Goal: Transaction & Acquisition: Obtain resource

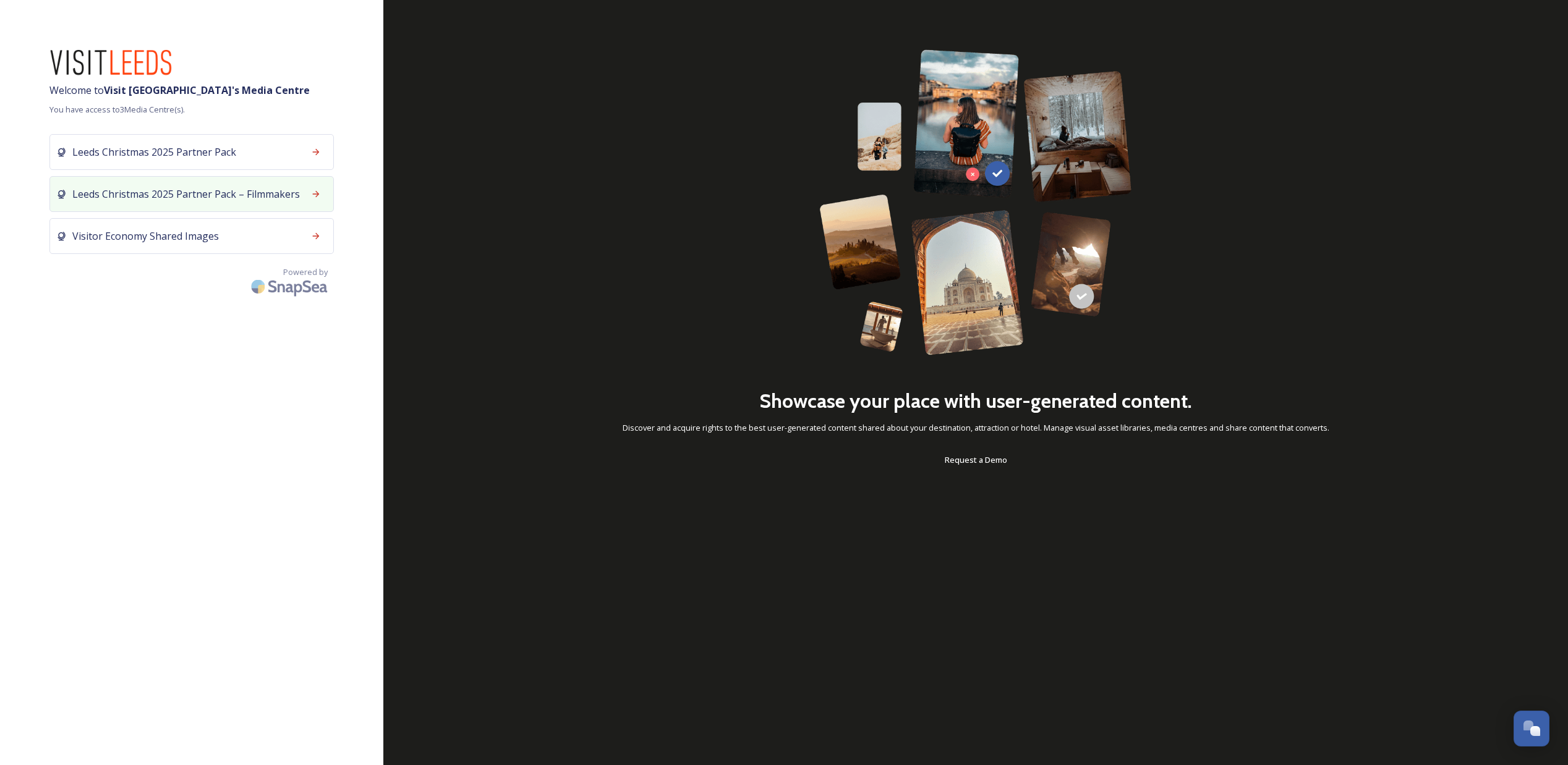
click at [225, 205] on div "Leeds Christmas 2025 Partner Pack – Filmmakers" at bounding box center [192, 193] width 284 height 35
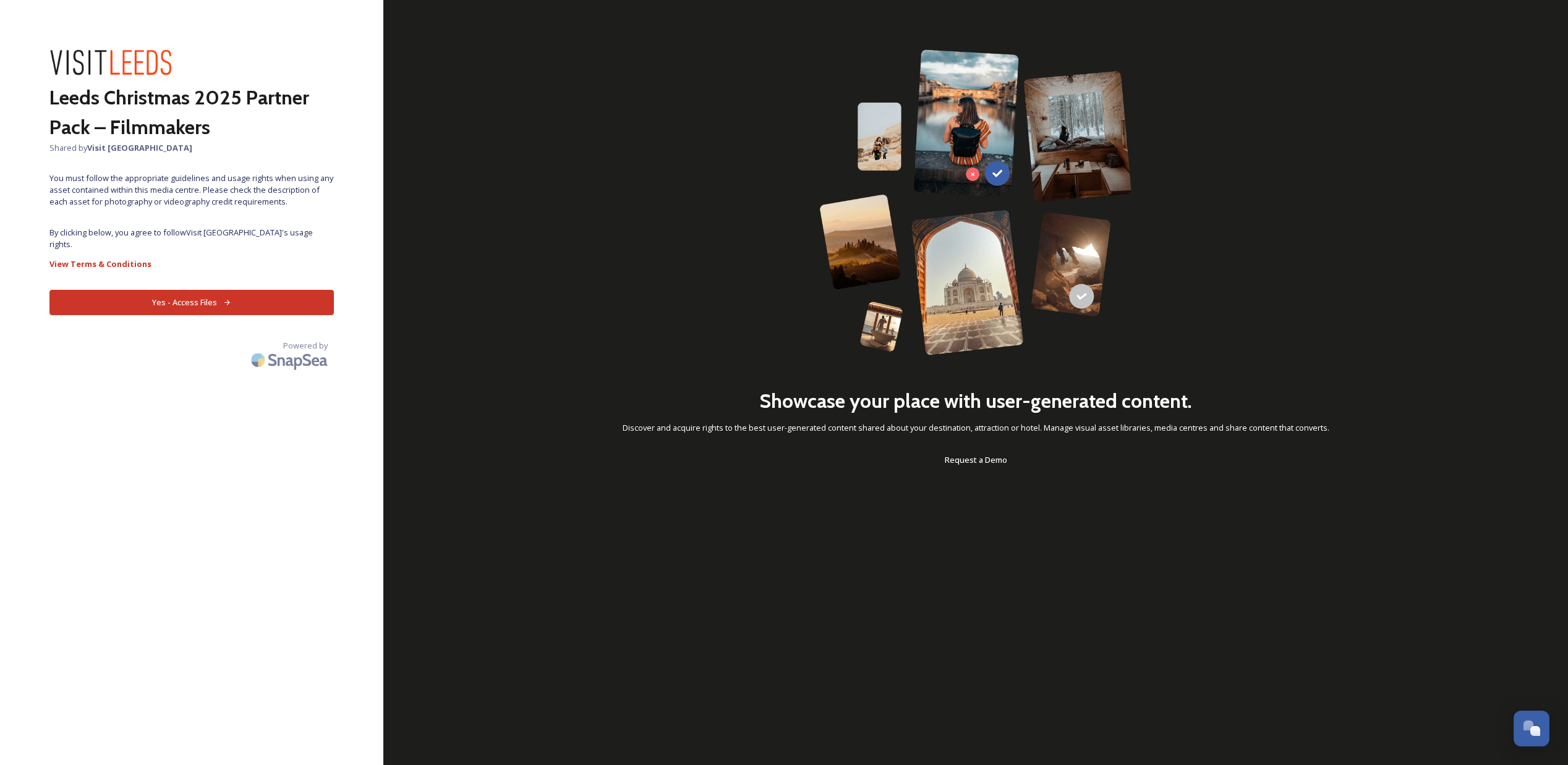
click at [239, 296] on button "Yes - Access Files" at bounding box center [192, 303] width 284 height 25
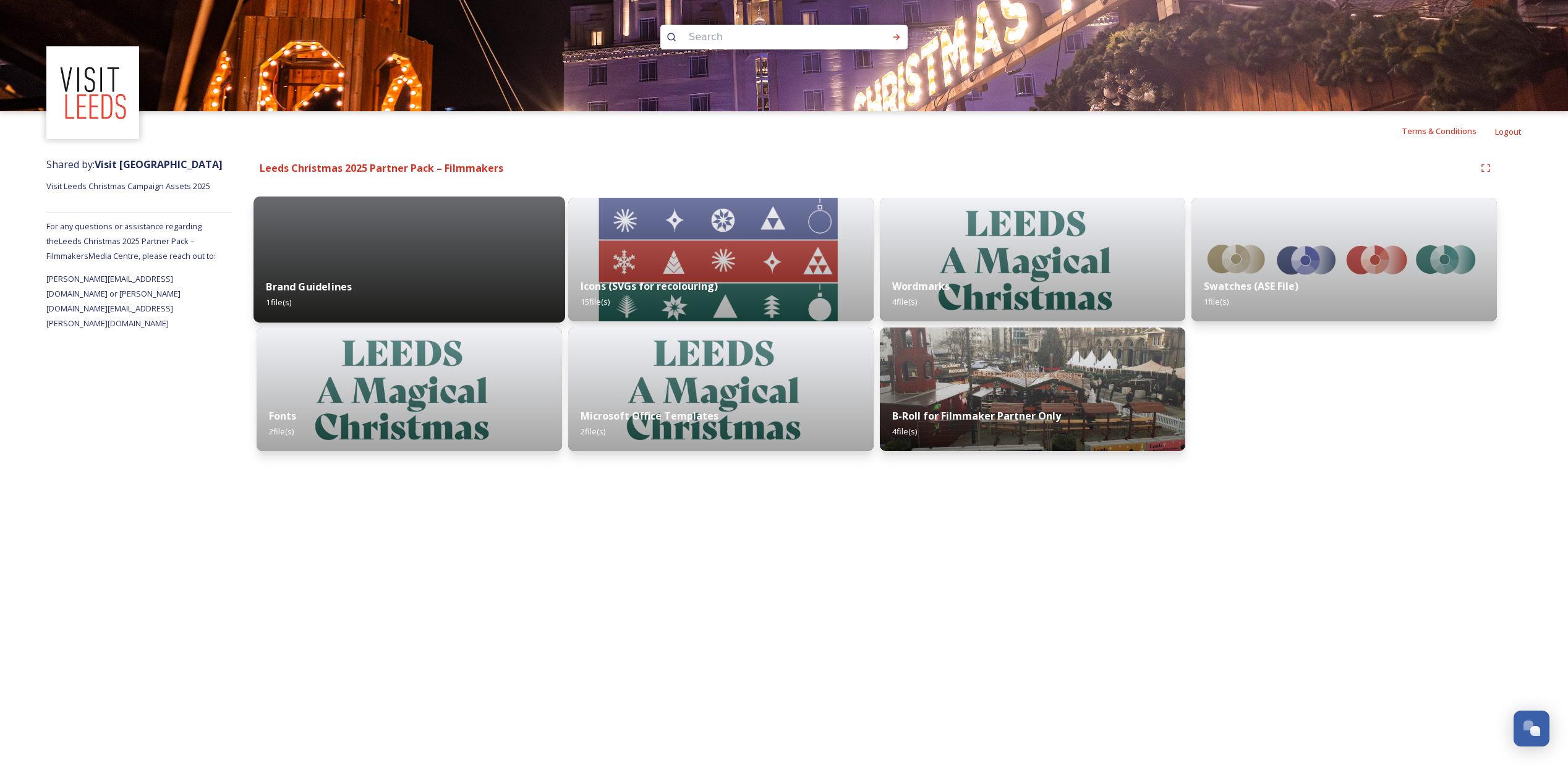
click at [482, 318] on div "Brand Guidelines 1 file(s)" at bounding box center [409, 294] width 311 height 56
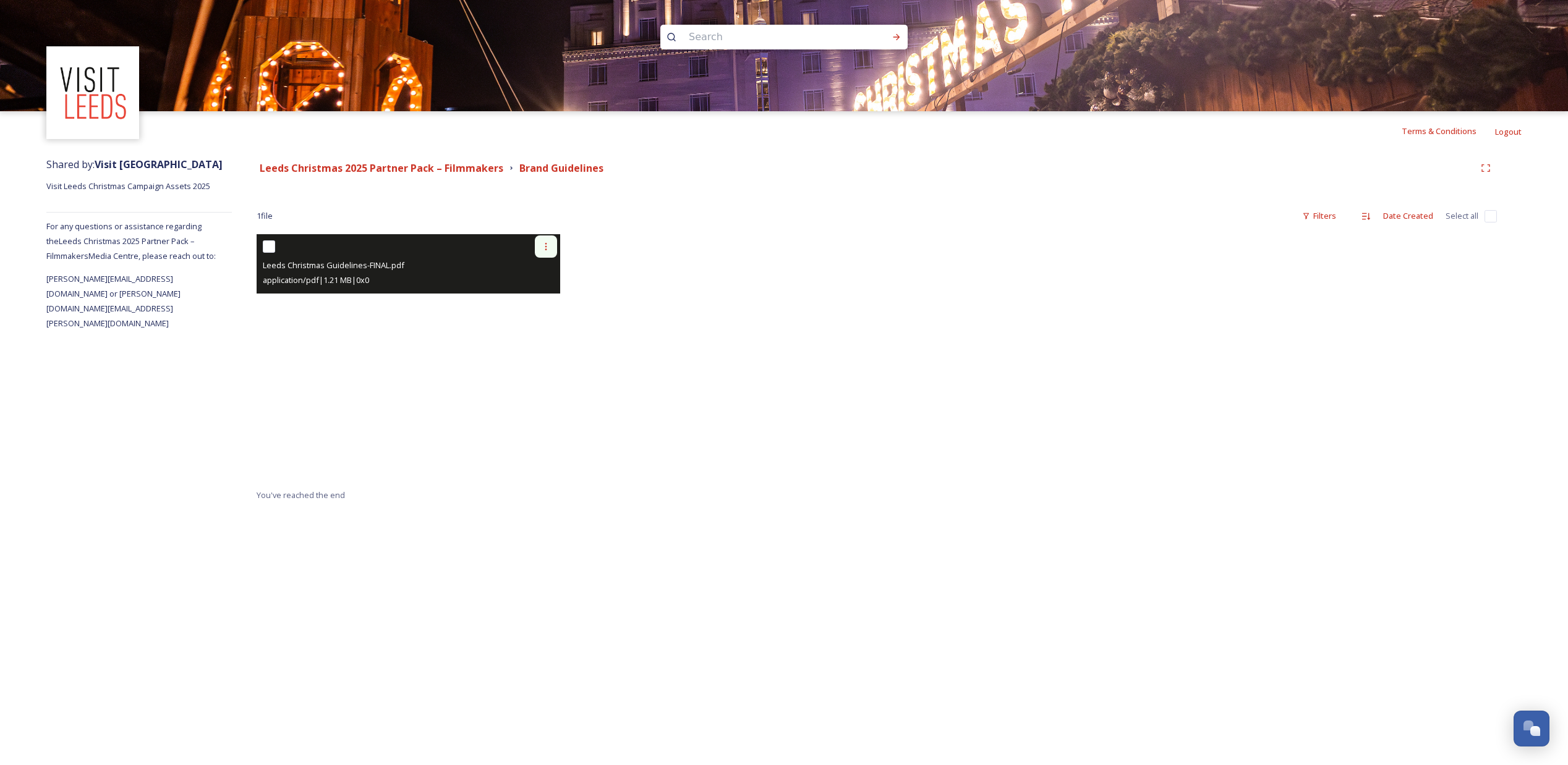
click at [550, 243] on div at bounding box center [545, 246] width 22 height 22
click at [537, 270] on span "View File" at bounding box center [529, 273] width 33 height 11
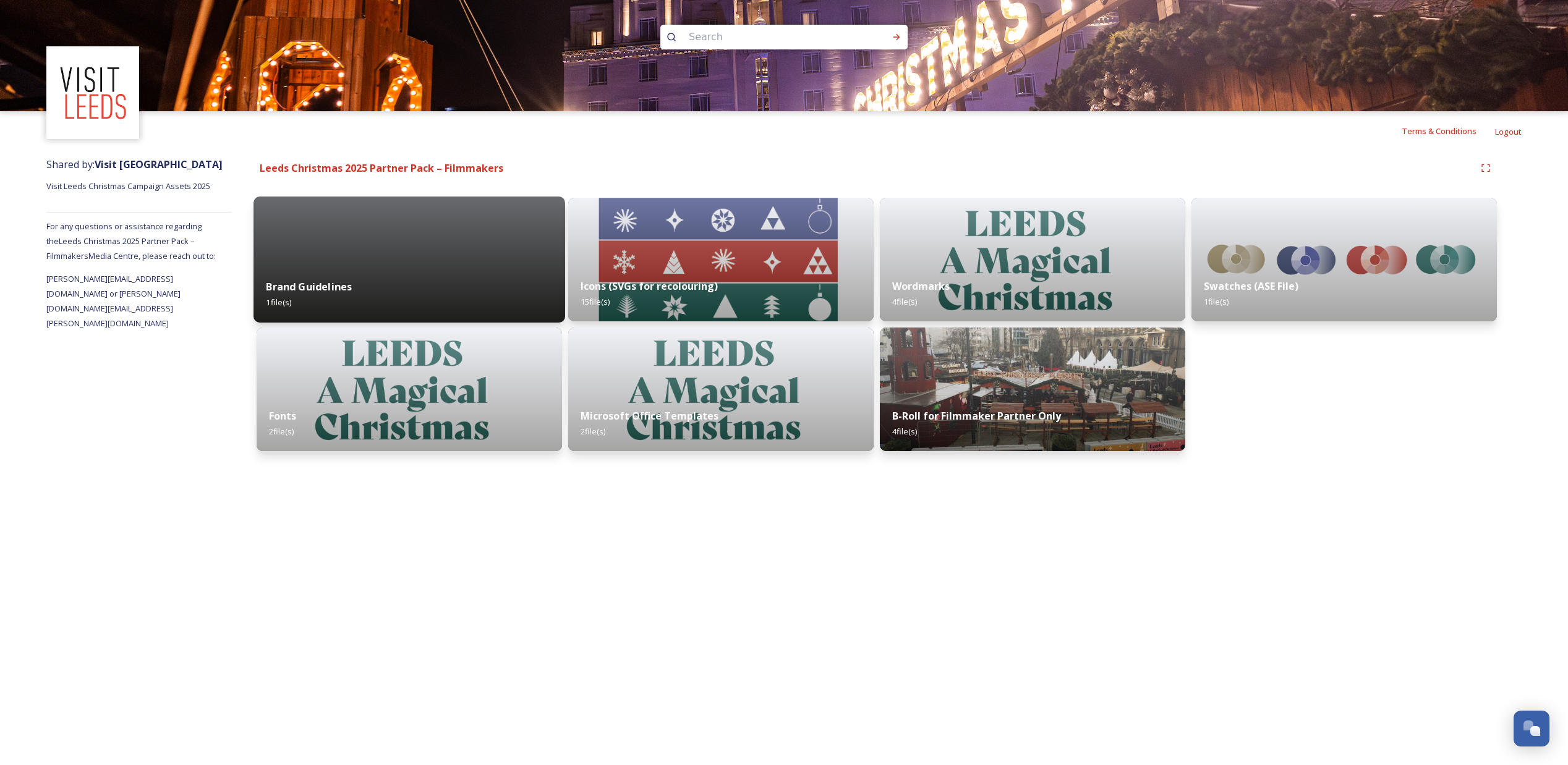
click at [466, 306] on div "Brand Guidelines 1 file(s)" at bounding box center [409, 294] width 311 height 56
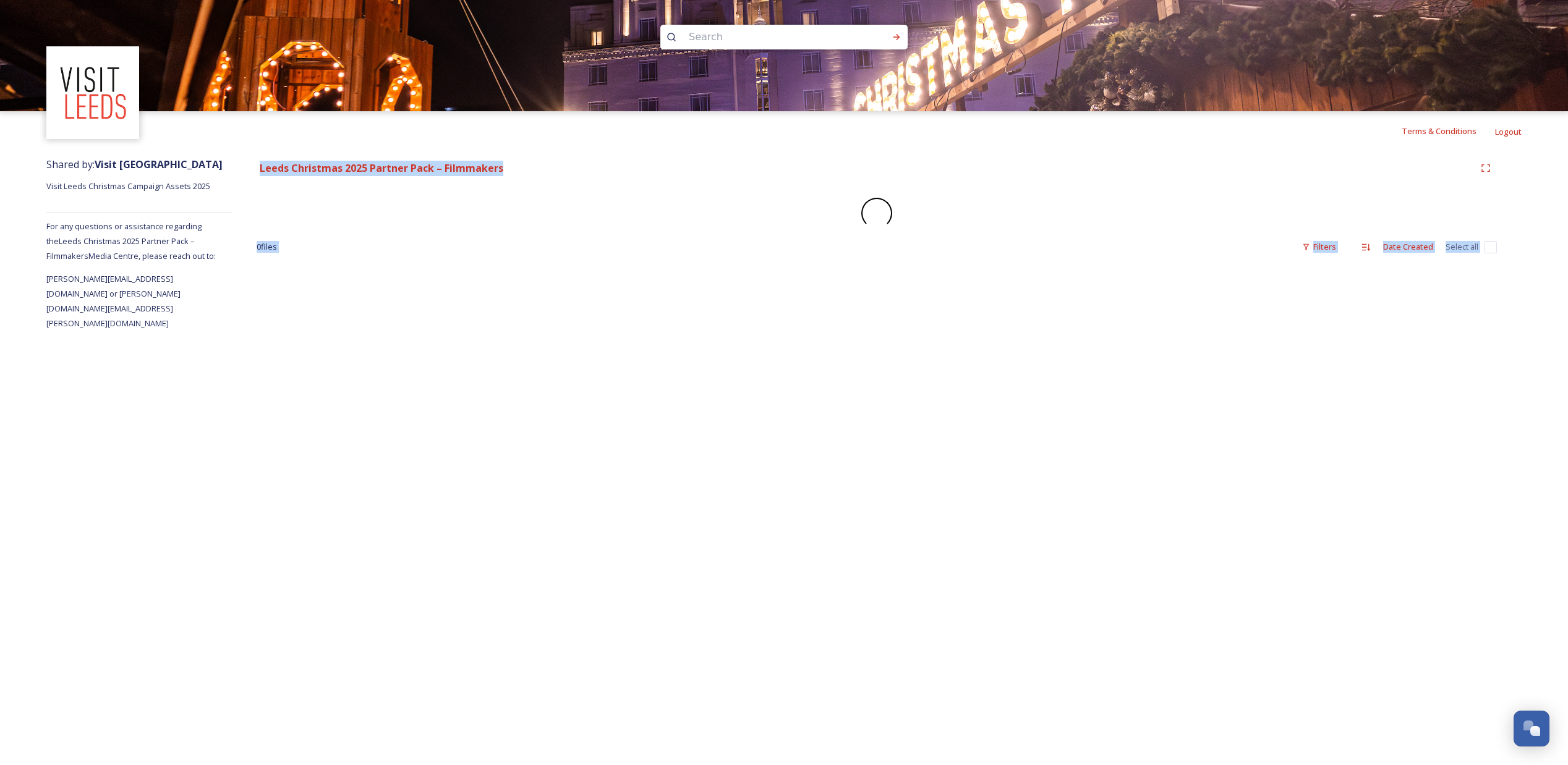
click at [466, 306] on div "Terms & Conditions Logout Shared by: Visit [GEOGRAPHIC_DATA] Visit Leeds Christ…" at bounding box center [784, 382] width 1568 height 765
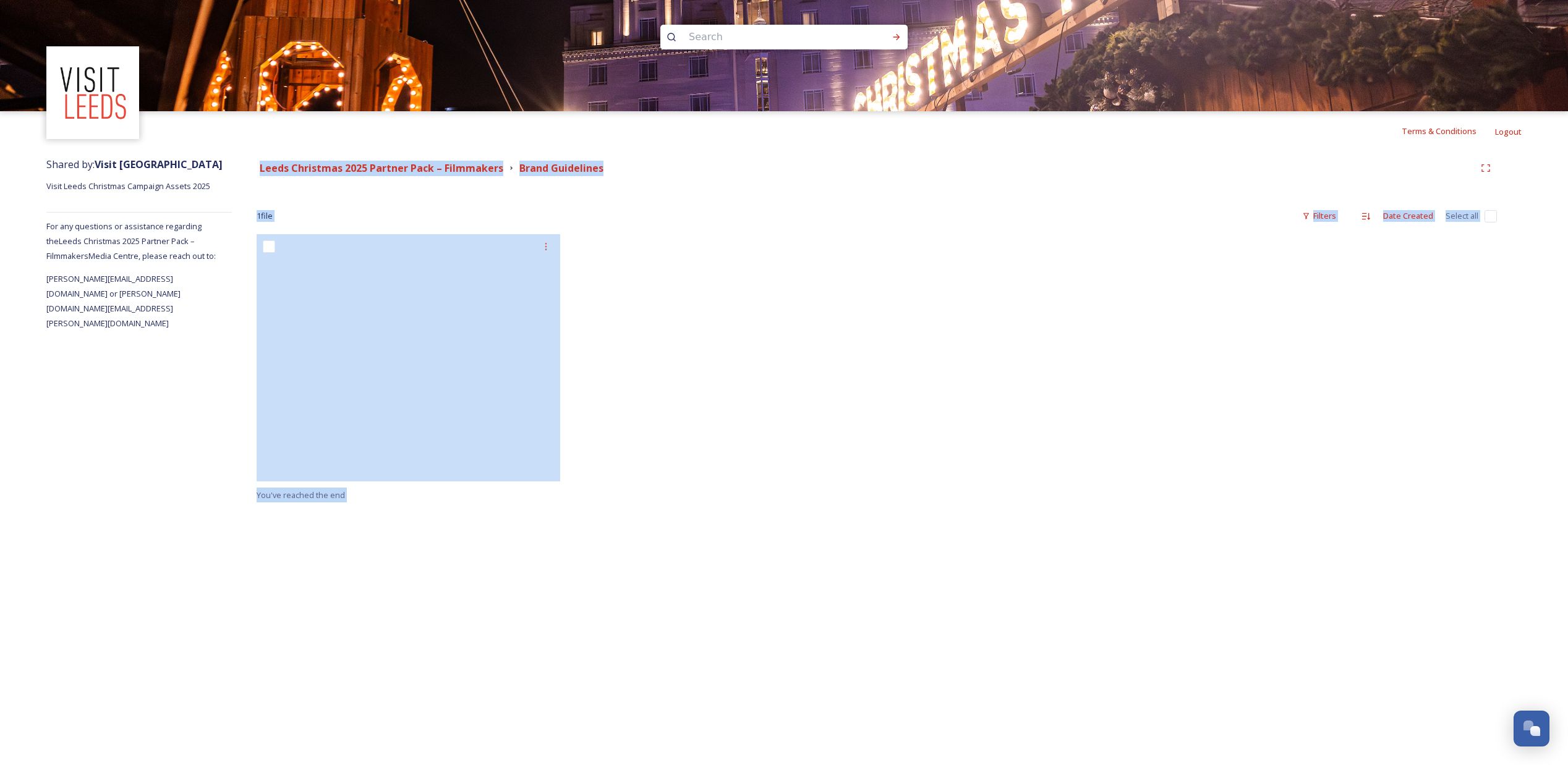
drag, startPoint x: 716, startPoint y: 260, endPoint x: 586, endPoint y: 266, distance: 130.1
click at [707, 262] on div at bounding box center [721, 361] width 309 height 254
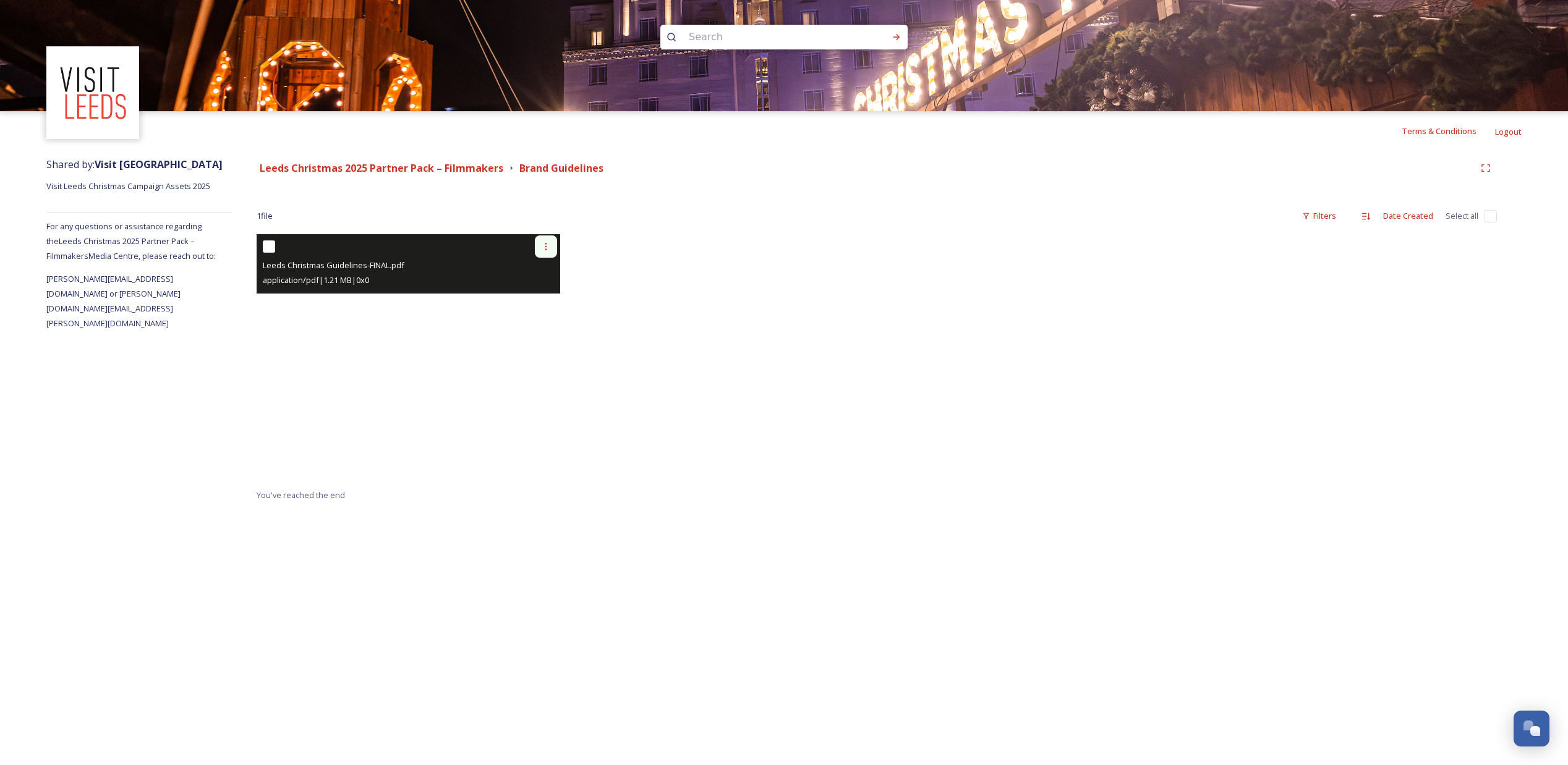
click at [545, 247] on icon at bounding box center [546, 246] width 10 height 10
click at [539, 277] on span "View File" at bounding box center [529, 273] width 33 height 11
